Goal: Navigation & Orientation: Find specific page/section

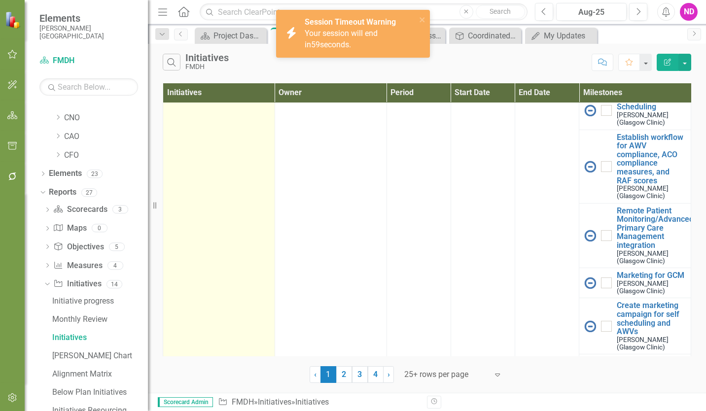
scroll to position [1101, 0]
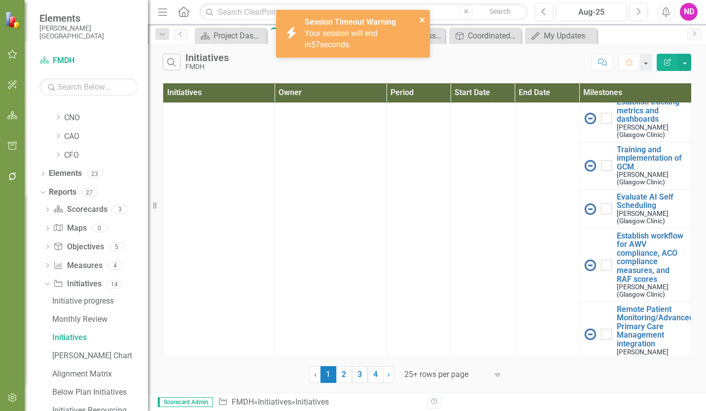
click at [423, 19] on icon "close" at bounding box center [422, 20] width 7 height 8
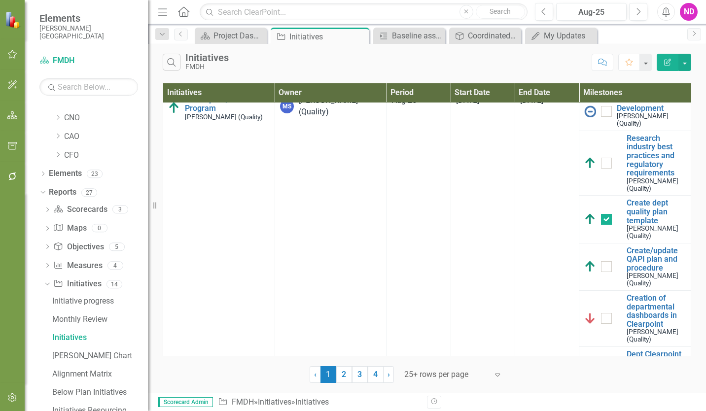
scroll to position [0, 0]
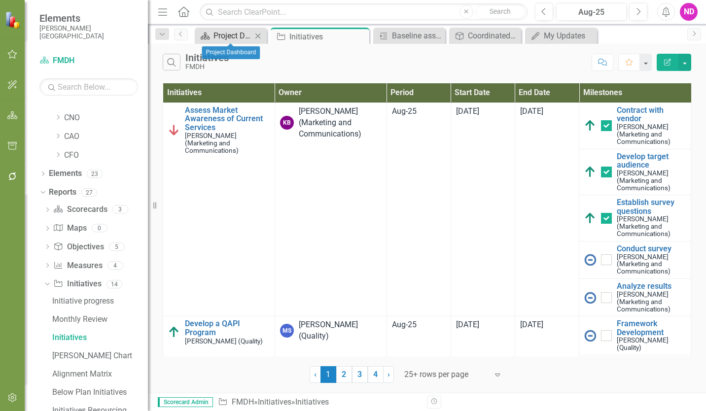
click at [249, 33] on div "Project Dashboard" at bounding box center [233, 36] width 38 height 12
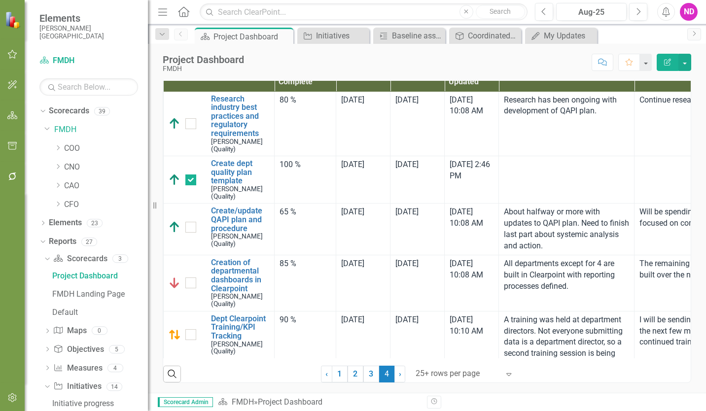
scroll to position [99, 0]
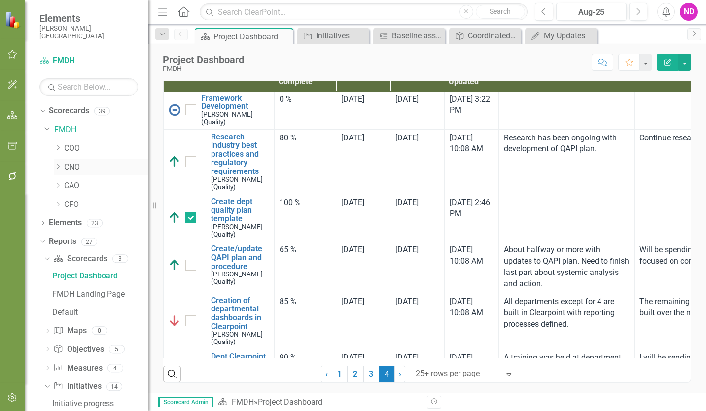
click at [72, 167] on link "CNO" at bounding box center [106, 167] width 84 height 11
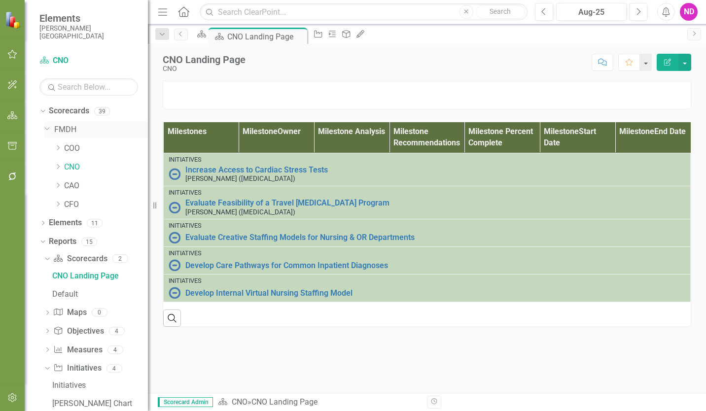
click at [62, 131] on link "FMDH" at bounding box center [101, 129] width 94 height 11
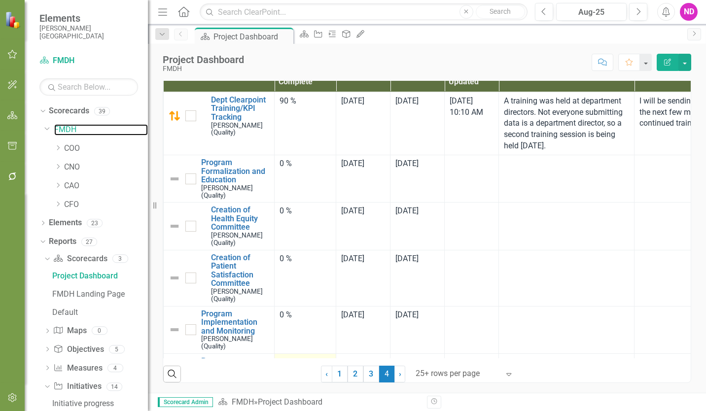
scroll to position [400, 0]
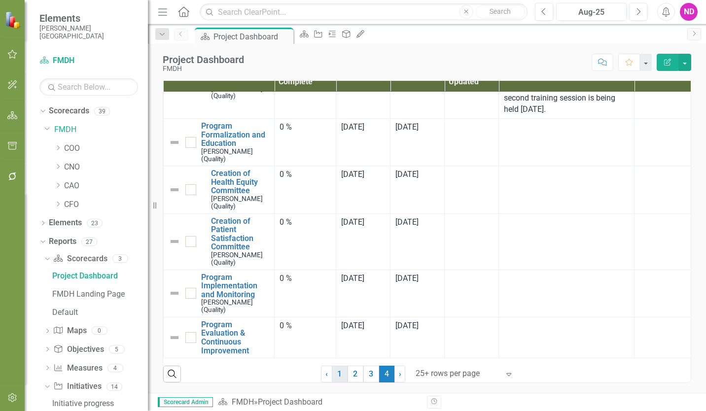
click at [338, 374] on link "1" at bounding box center [340, 374] width 16 height 17
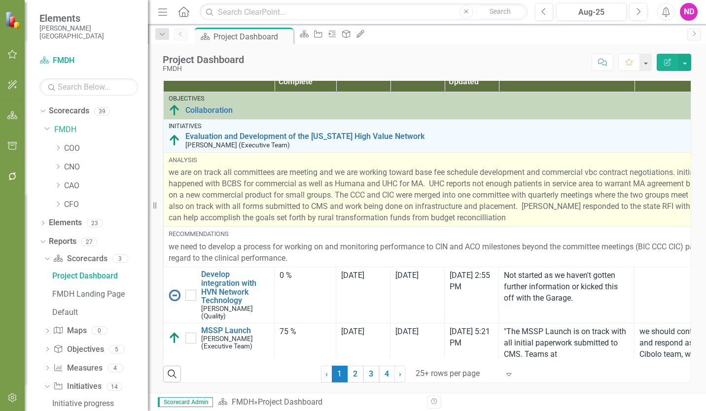
checkbox input "false"
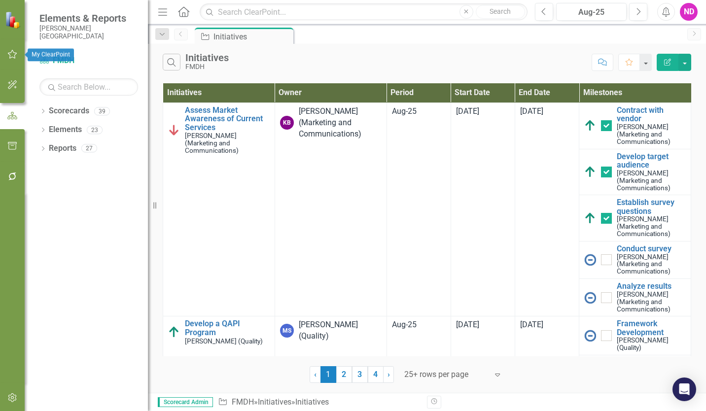
click at [17, 57] on button "button" at bounding box center [12, 54] width 22 height 21
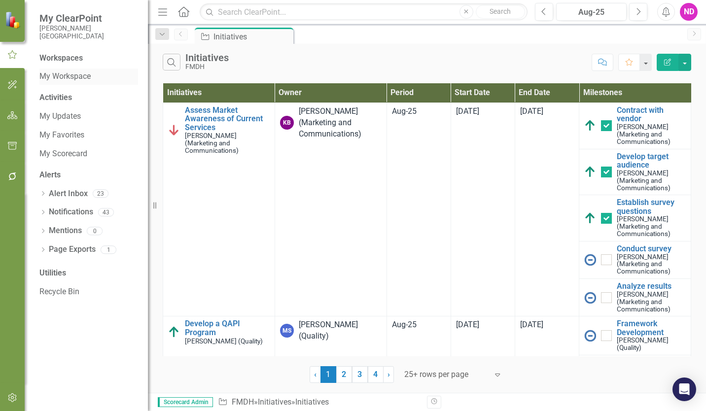
click at [83, 77] on link "My Workspace" at bounding box center [88, 76] width 99 height 11
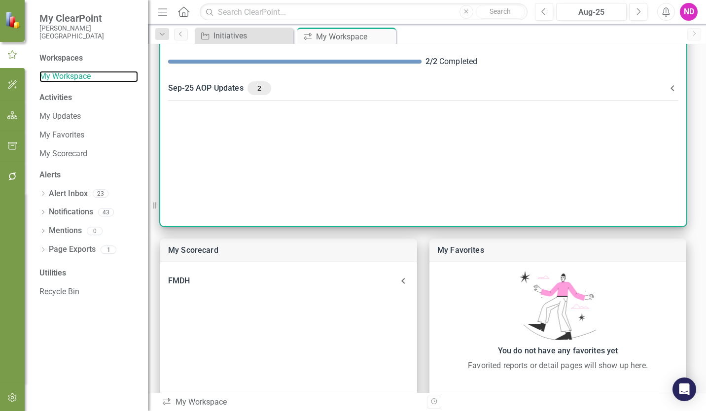
scroll to position [99, 0]
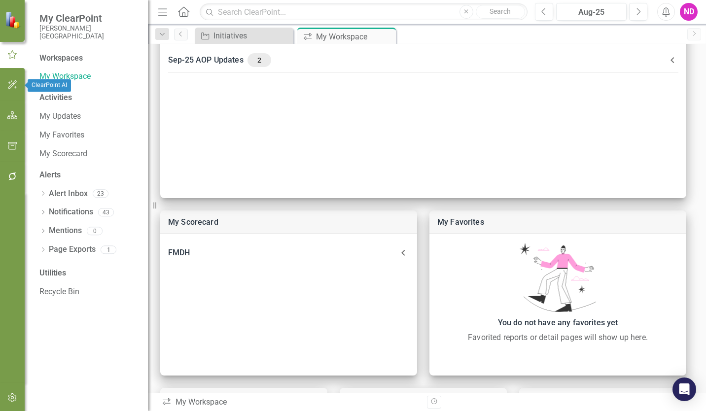
click at [14, 84] on icon "button" at bounding box center [12, 84] width 9 height 9
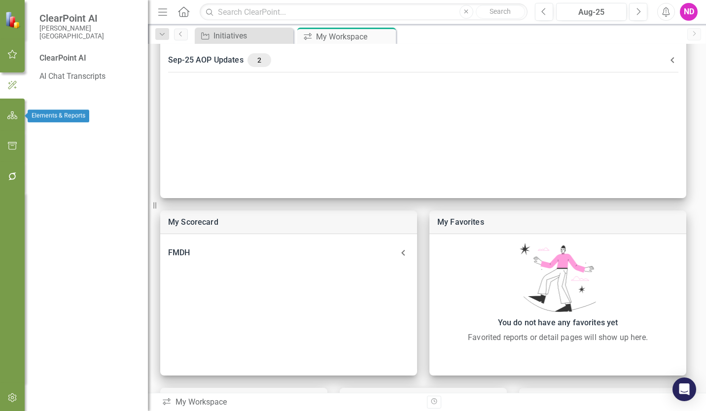
click at [14, 116] on icon "button" at bounding box center [12, 115] width 10 height 8
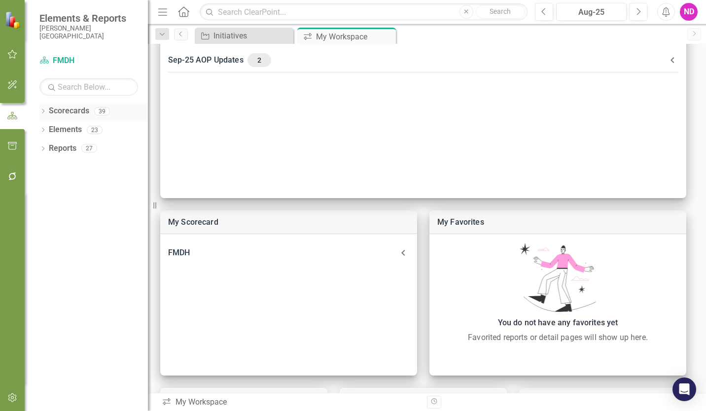
click at [74, 111] on link "Scorecards" at bounding box center [69, 111] width 40 height 11
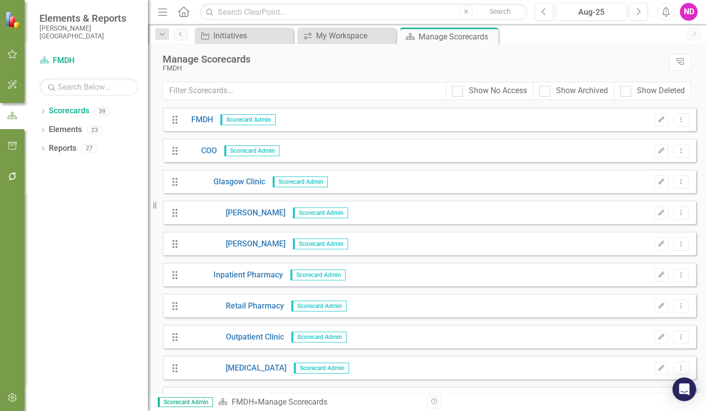
click at [8, 19] on img at bounding box center [13, 19] width 17 height 17
click at [181, 6] on icon "Home" at bounding box center [183, 11] width 13 height 10
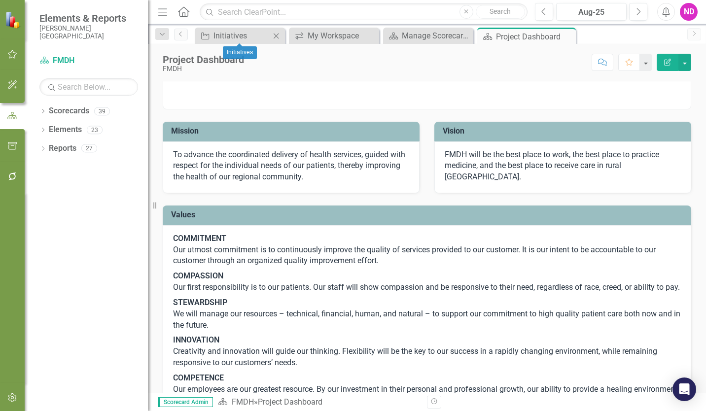
click at [274, 37] on icon "Close" at bounding box center [276, 36] width 10 height 8
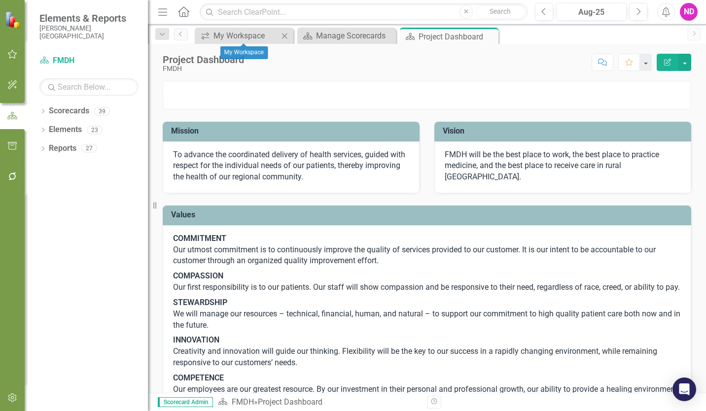
click at [285, 35] on icon "Close" at bounding box center [285, 36] width 10 height 8
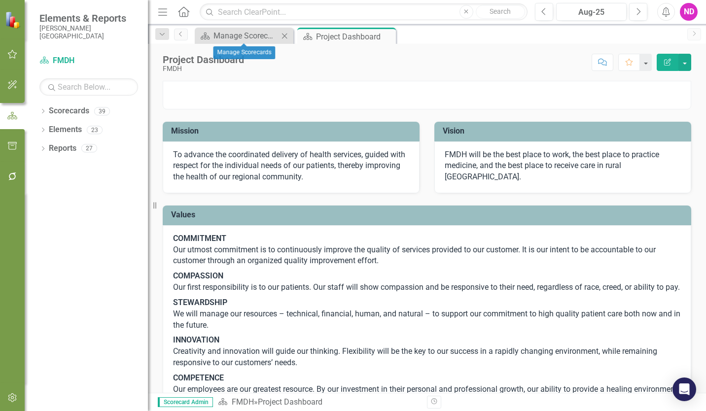
click at [285, 36] on icon at bounding box center [284, 35] width 5 height 5
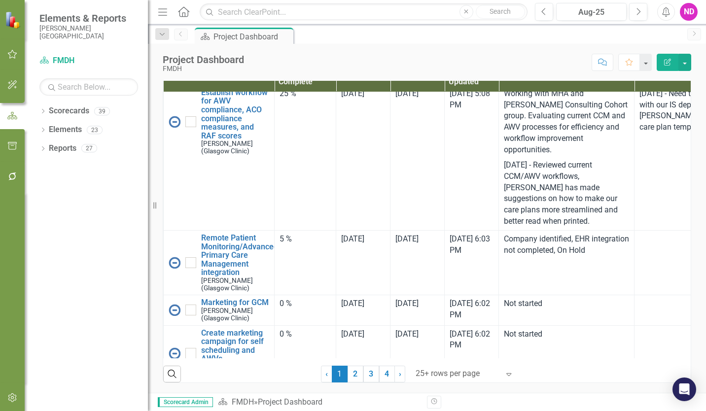
scroll to position [1529, 0]
